Goal: Transaction & Acquisition: Purchase product/service

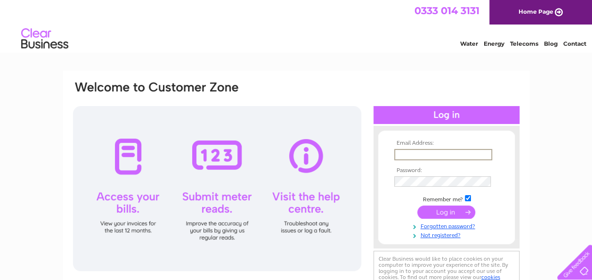
click at [422, 157] on input "text" at bounding box center [443, 154] width 98 height 11
click at [415, 155] on input "text" at bounding box center [443, 154] width 98 height 11
click at [416, 152] on input "text" at bounding box center [443, 154] width 98 height 11
type input "bboustead@cintra.com"
click at [431, 211] on input "submit" at bounding box center [446, 212] width 58 height 13
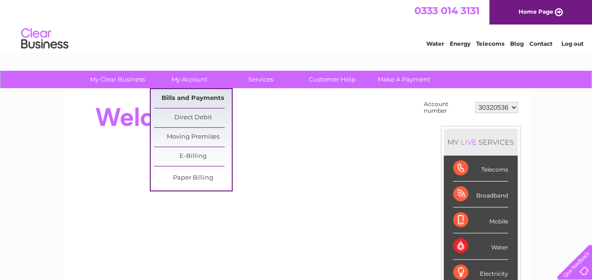
click at [190, 98] on link "Bills and Payments" at bounding box center [193, 98] width 78 height 19
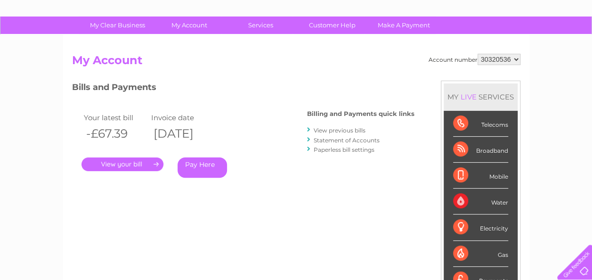
scroll to position [55, 0]
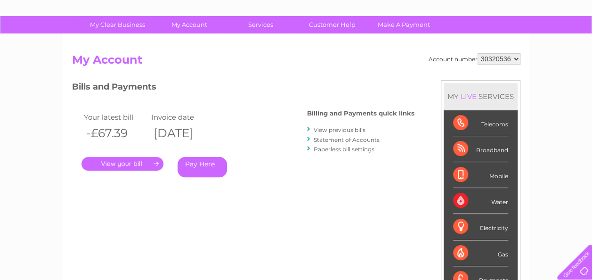
click at [129, 162] on link "." at bounding box center [123, 164] width 82 height 14
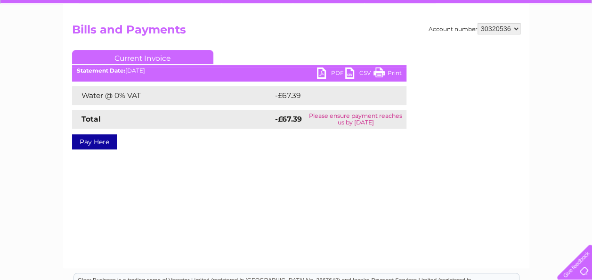
scroll to position [53, 0]
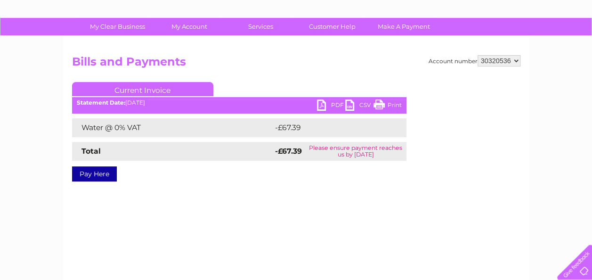
click at [397, 107] on link "Print" at bounding box center [388, 106] width 28 height 14
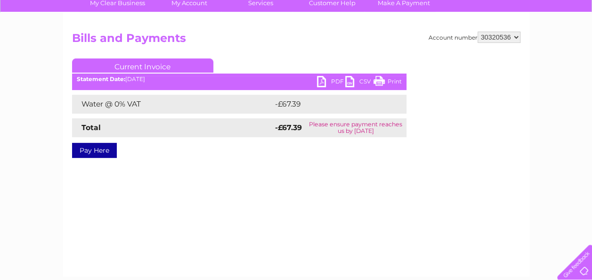
scroll to position [35, 0]
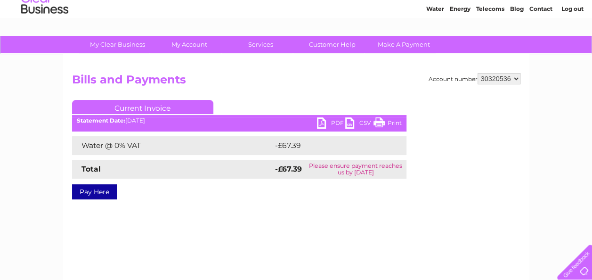
click at [339, 165] on td "Please ensure payment reaches us by 11 September 2025" at bounding box center [355, 169] width 101 height 19
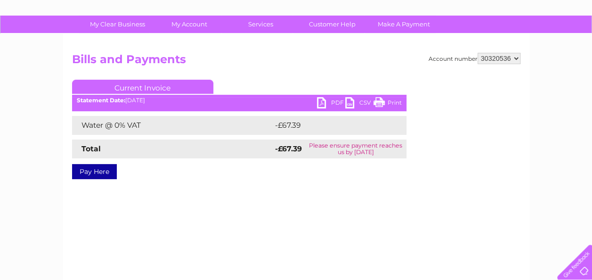
scroll to position [39, 0]
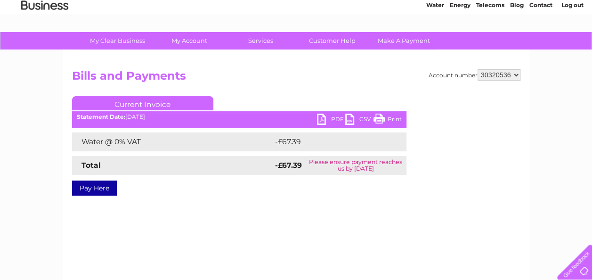
click at [325, 117] on link "PDF" at bounding box center [331, 121] width 28 height 14
click at [92, 182] on link "Pay Here" at bounding box center [94, 187] width 45 height 15
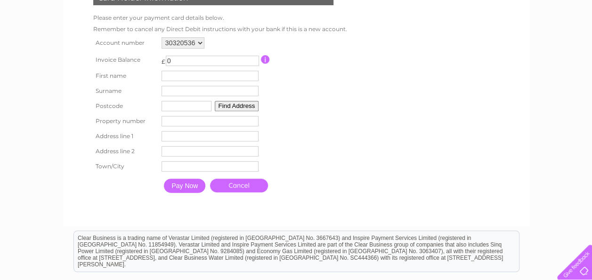
scroll to position [114, 0]
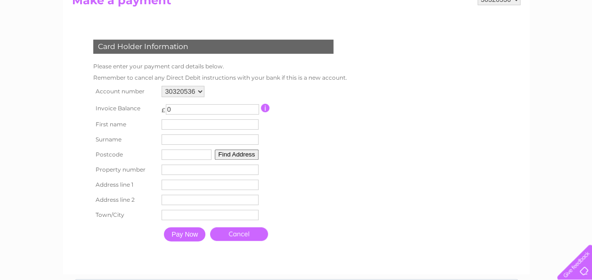
click at [185, 93] on select "30320536" at bounding box center [183, 91] width 43 height 11
click at [189, 106] on input "0" at bounding box center [212, 109] width 93 height 10
click at [253, 110] on input "-1" at bounding box center [212, 109] width 93 height 10
click at [253, 110] on input "-2" at bounding box center [212, 109] width 93 height 10
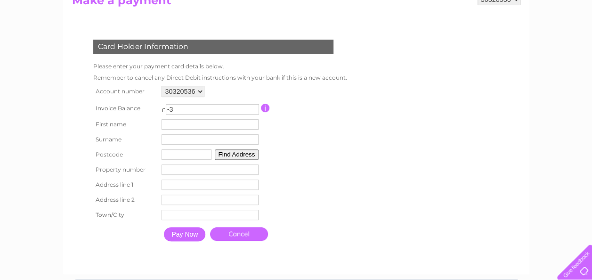
click at [253, 110] on input "-3" at bounding box center [212, 109] width 93 height 10
click at [253, 110] on input "-4" at bounding box center [212, 109] width 93 height 10
click at [253, 110] on input "-5" at bounding box center [212, 109] width 93 height 10
click at [253, 110] on input "-6" at bounding box center [212, 109] width 93 height 10
click at [253, 110] on input "-7" at bounding box center [212, 109] width 93 height 10
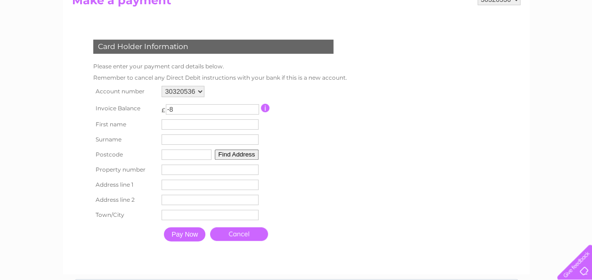
click at [253, 110] on input "-8" at bounding box center [212, 109] width 93 height 10
type input "-9"
click at [253, 110] on input "-9" at bounding box center [212, 109] width 93 height 10
click at [327, 143] on table "Account number 30320536 Invoice Balance £ -9" at bounding box center [218, 164] width 254 height 163
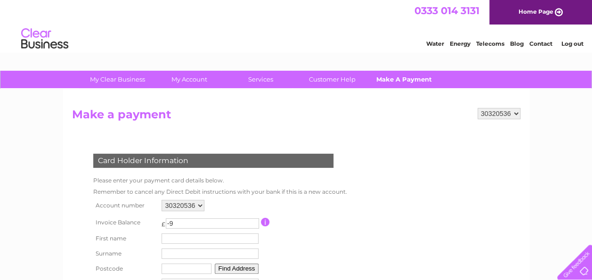
click at [406, 75] on link "Make A Payment" at bounding box center [404, 79] width 78 height 17
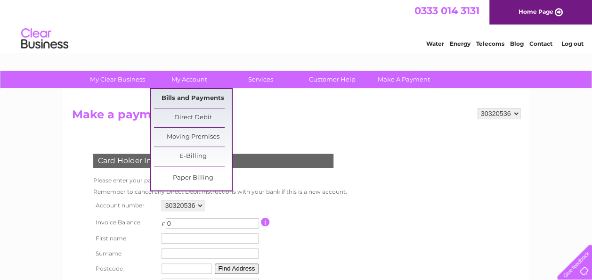
click at [183, 92] on link "Bills and Payments" at bounding box center [193, 98] width 78 height 19
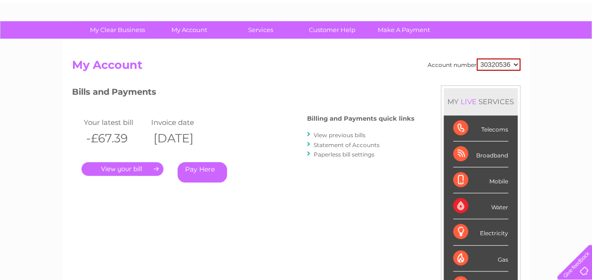
scroll to position [50, 0]
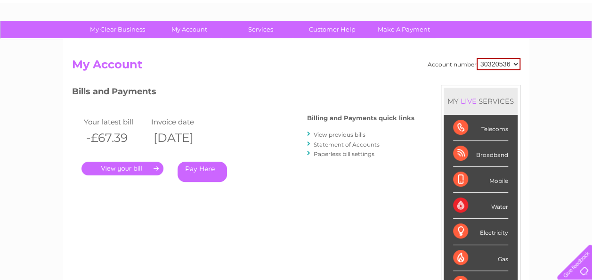
click at [205, 175] on link "Pay Here" at bounding box center [202, 172] width 49 height 20
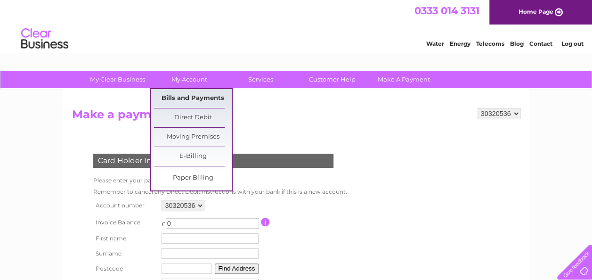
click at [202, 99] on link "Bills and Payments" at bounding box center [193, 98] width 78 height 19
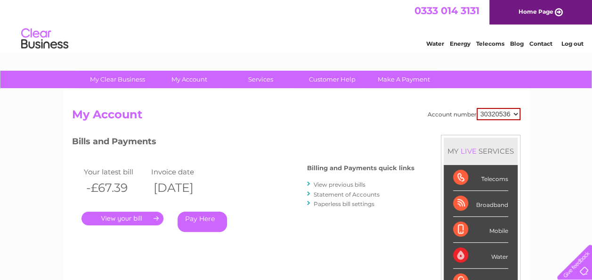
click at [211, 220] on link "Pay Here" at bounding box center [202, 222] width 49 height 20
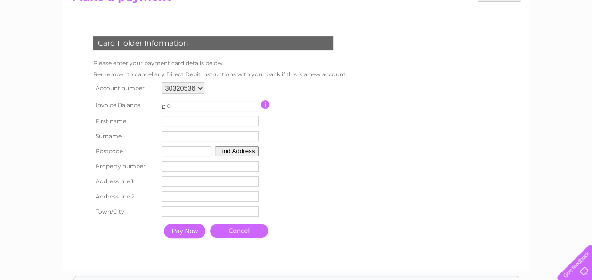
scroll to position [117, 0]
click at [253, 108] on input "-1" at bounding box center [212, 106] width 93 height 10
click at [253, 108] on input "-2" at bounding box center [212, 106] width 93 height 10
click at [253, 108] on input "-3" at bounding box center [212, 106] width 93 height 10
click at [253, 108] on input "-4" at bounding box center [212, 106] width 93 height 10
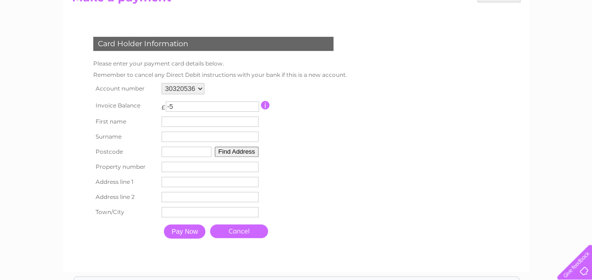
click at [253, 108] on input "-5" at bounding box center [212, 106] width 93 height 10
click at [253, 108] on input "-6" at bounding box center [212, 106] width 93 height 10
click at [253, 108] on input "-7" at bounding box center [212, 106] width 93 height 10
click at [253, 108] on input "-8" at bounding box center [212, 106] width 93 height 10
click at [253, 108] on input "-9" at bounding box center [212, 106] width 93 height 10
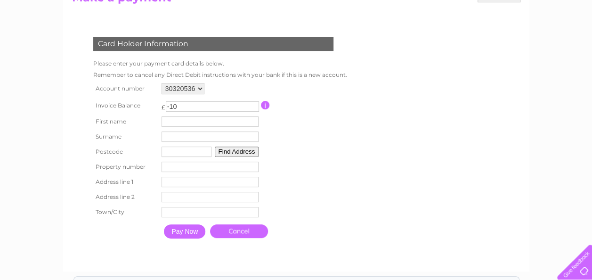
type input "-10"
click at [253, 108] on input "-10" at bounding box center [212, 106] width 93 height 10
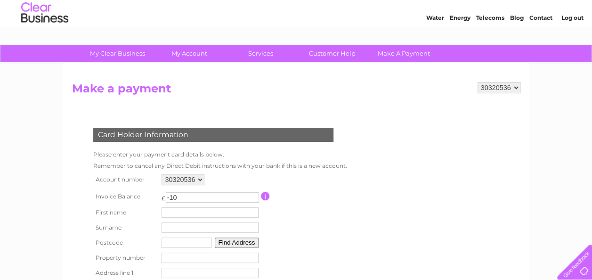
scroll to position [25, 0]
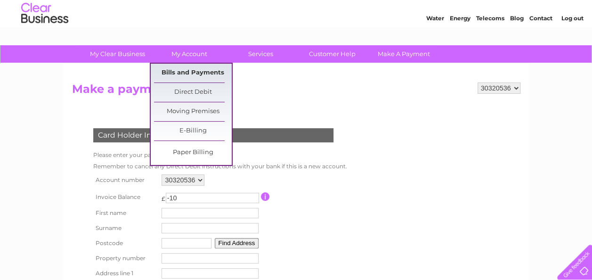
click at [185, 74] on link "Bills and Payments" at bounding box center [193, 73] width 78 height 19
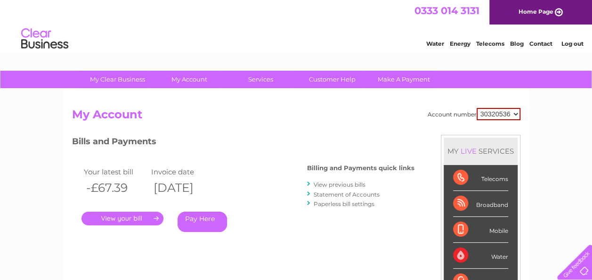
click at [193, 219] on link "Pay Here" at bounding box center [202, 222] width 49 height 20
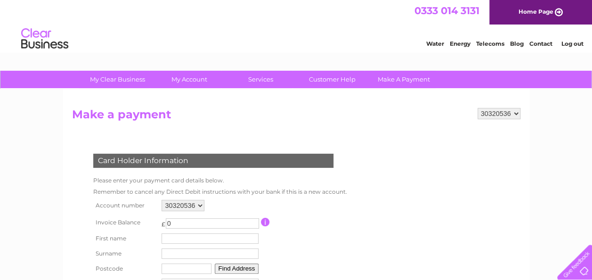
scroll to position [67, 0]
